Goal: Transaction & Acquisition: Purchase product/service

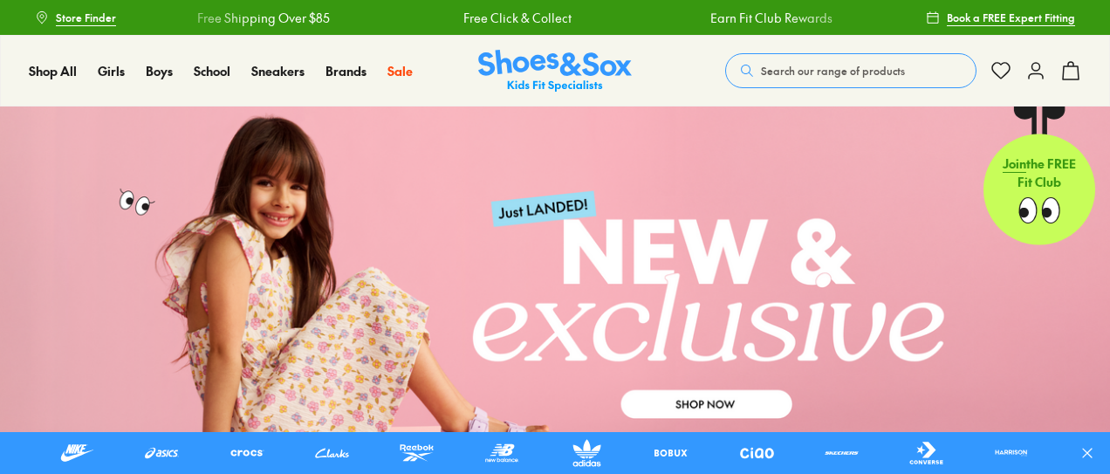
click at [831, 63] on span "Search our range of products" at bounding box center [833, 71] width 144 height 16
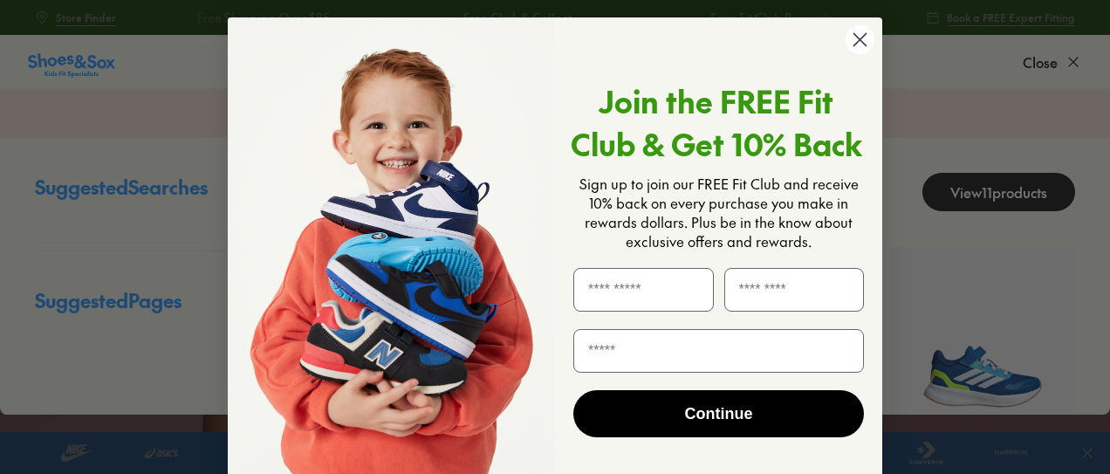
type input "**********"
click at [848, 43] on circle "Close dialog" at bounding box center [860, 39] width 29 height 29
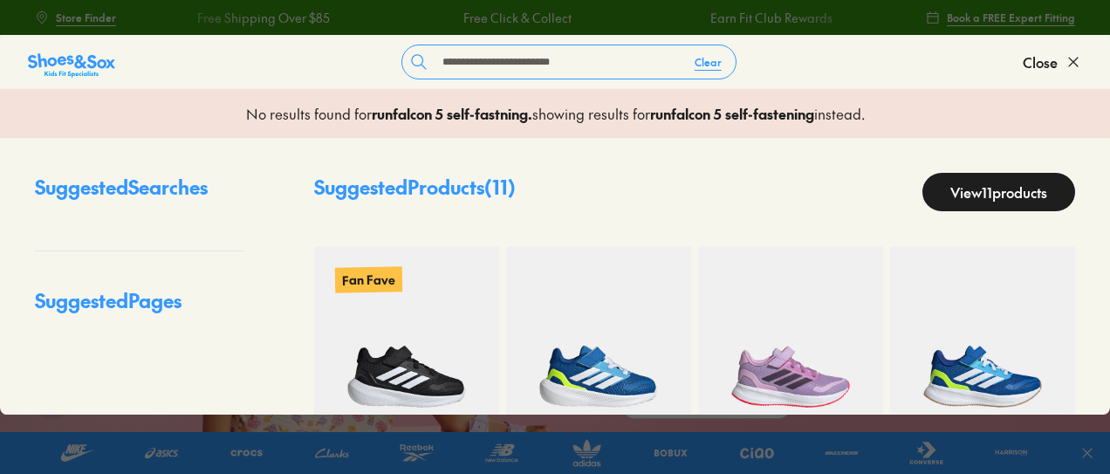
click at [464, 306] on img at bounding box center [406, 338] width 185 height 185
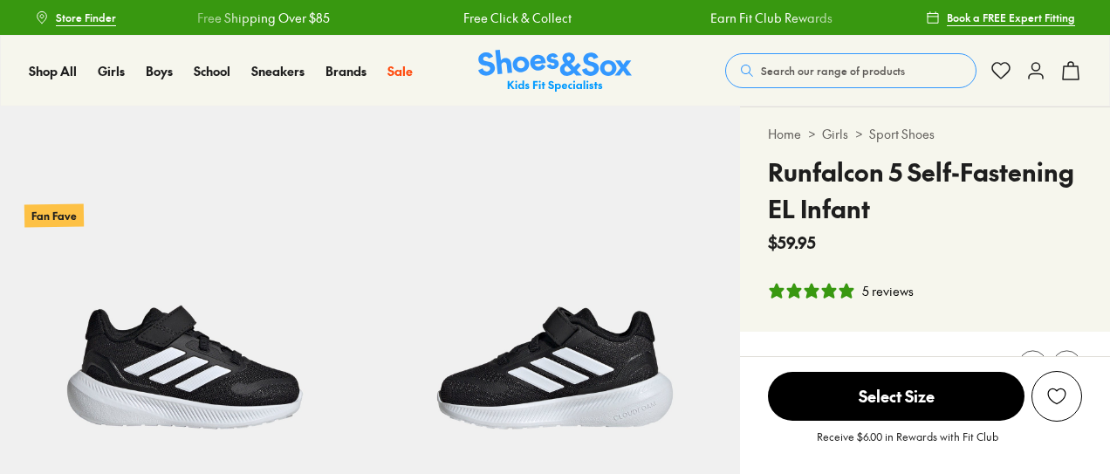
select select "*"
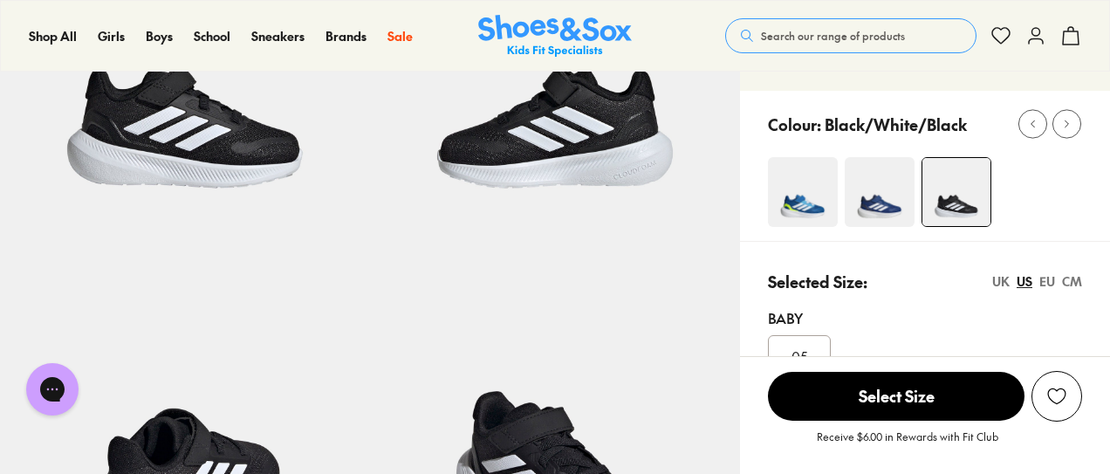
scroll to position [257, 0]
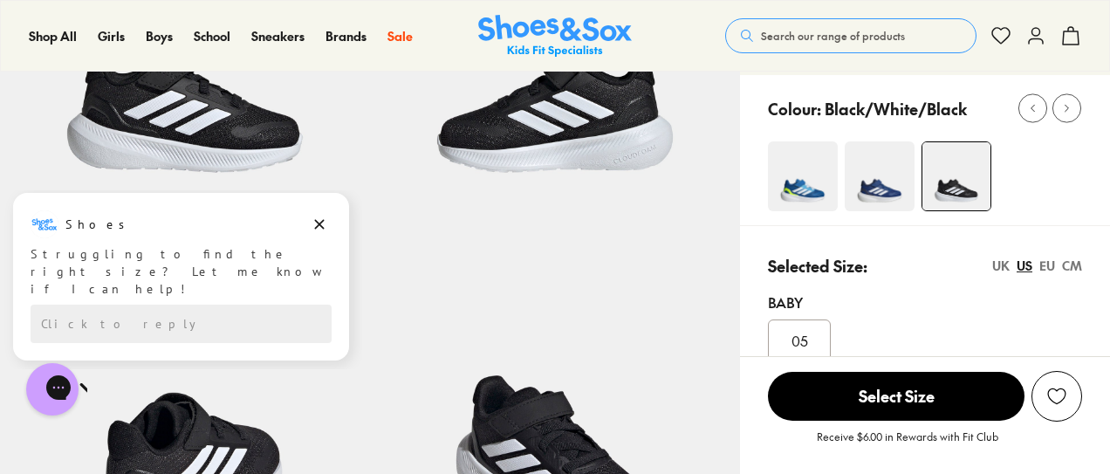
click at [910, 401] on span "Select Size" at bounding box center [896, 396] width 257 height 49
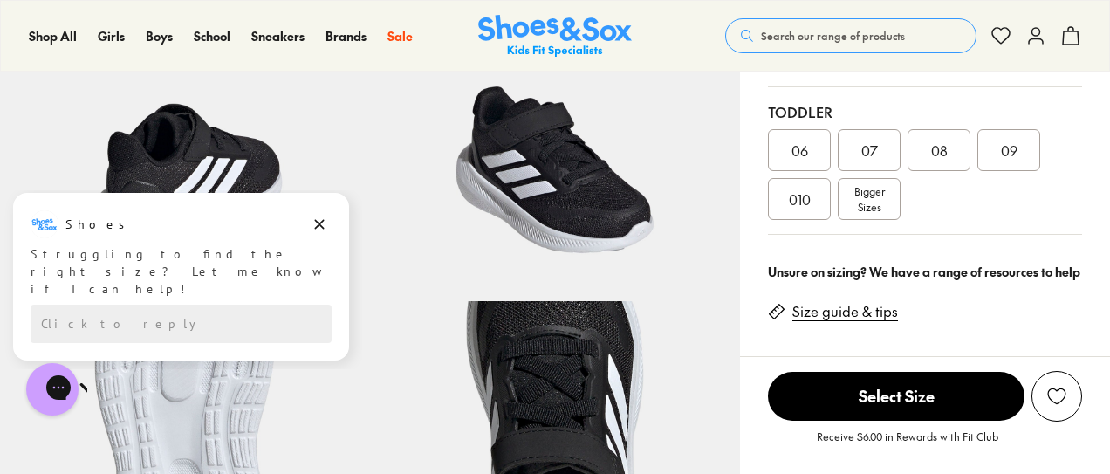
scroll to position [530, 0]
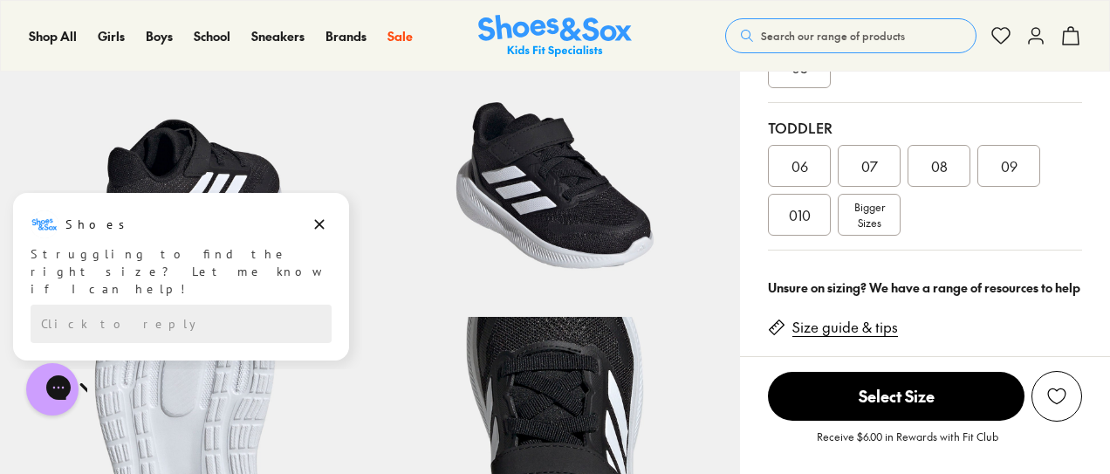
click at [855, 223] on span "Bigger Sizes" at bounding box center [870, 214] width 31 height 31
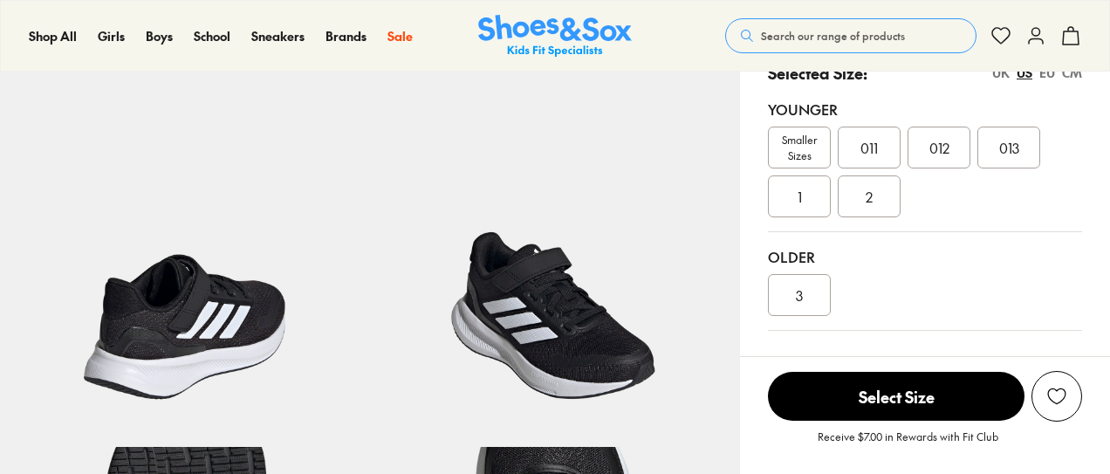
scroll to position [393, 0]
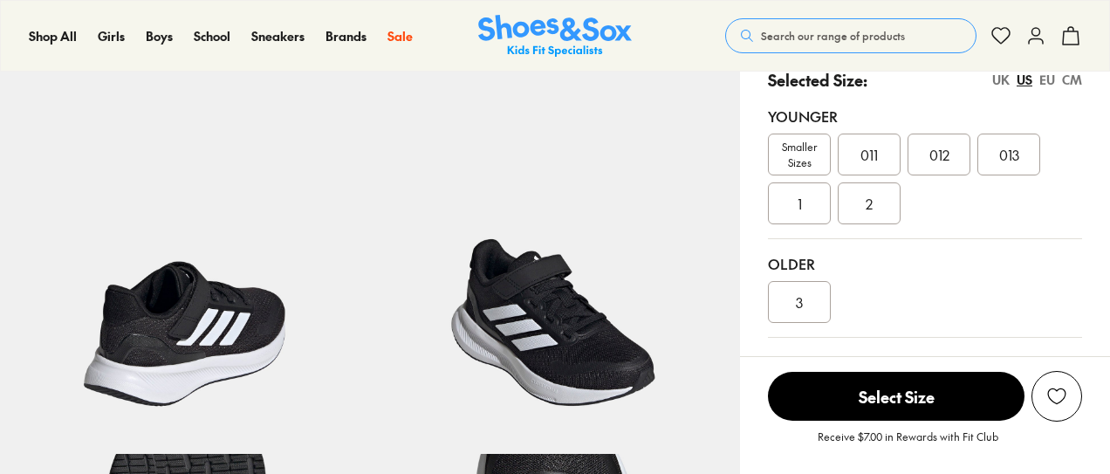
select select "*"
click at [1004, 157] on span "013" at bounding box center [1009, 154] width 20 height 21
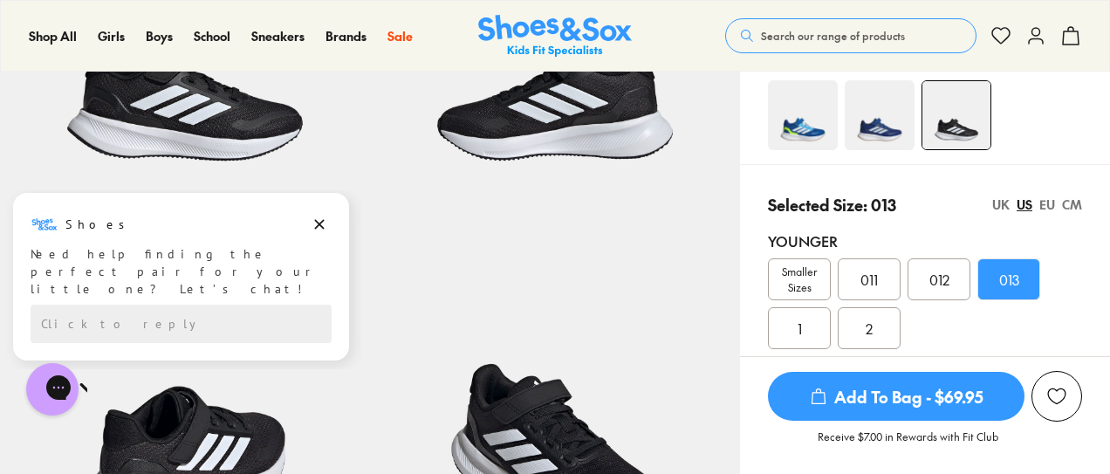
scroll to position [334, 0]
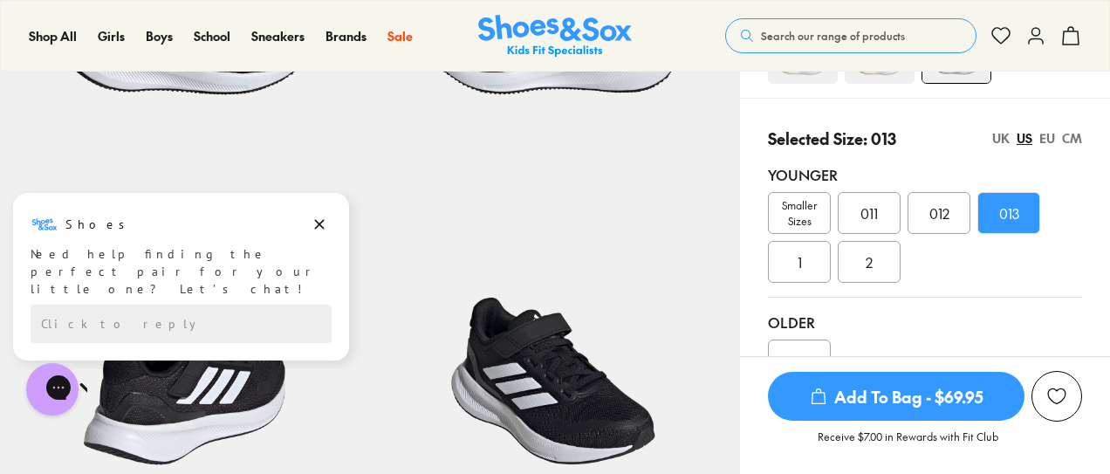
click at [321, 216] on icon "Dismiss campaign" at bounding box center [319, 224] width 17 height 21
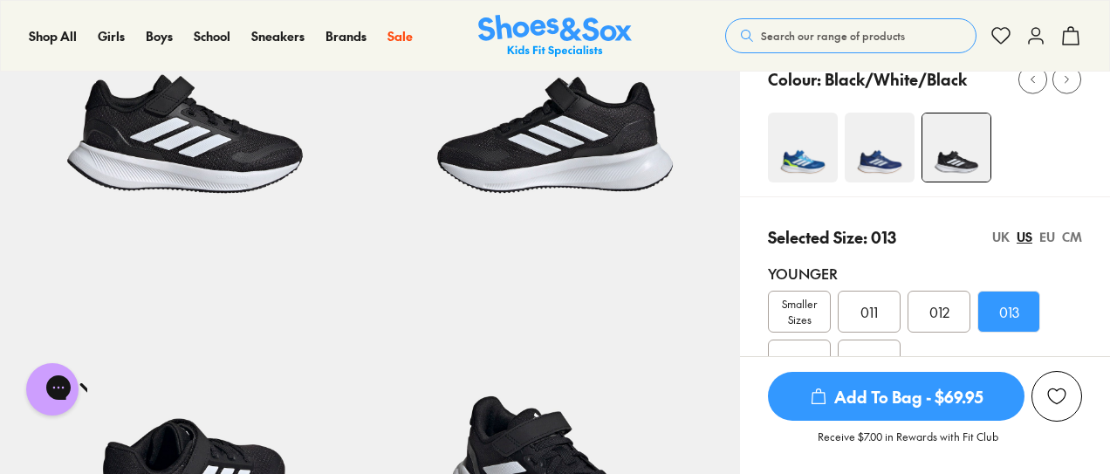
scroll to position [211, 0]
